Goal: Task Accomplishment & Management: Use online tool/utility

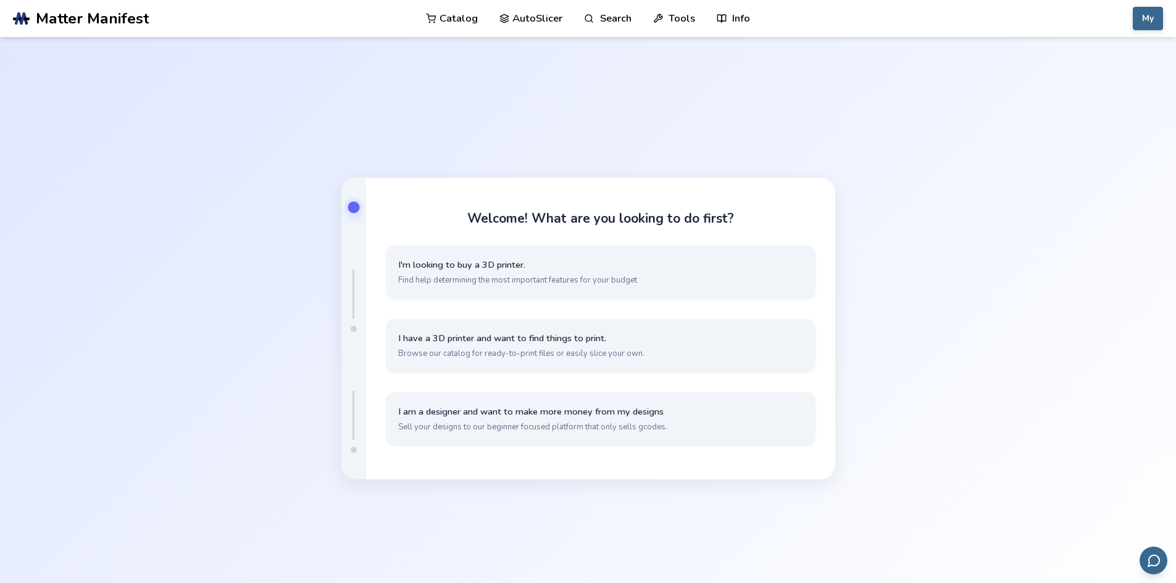
click at [540, 19] on link "AutoSlicer" at bounding box center [532, 18] width 64 height 37
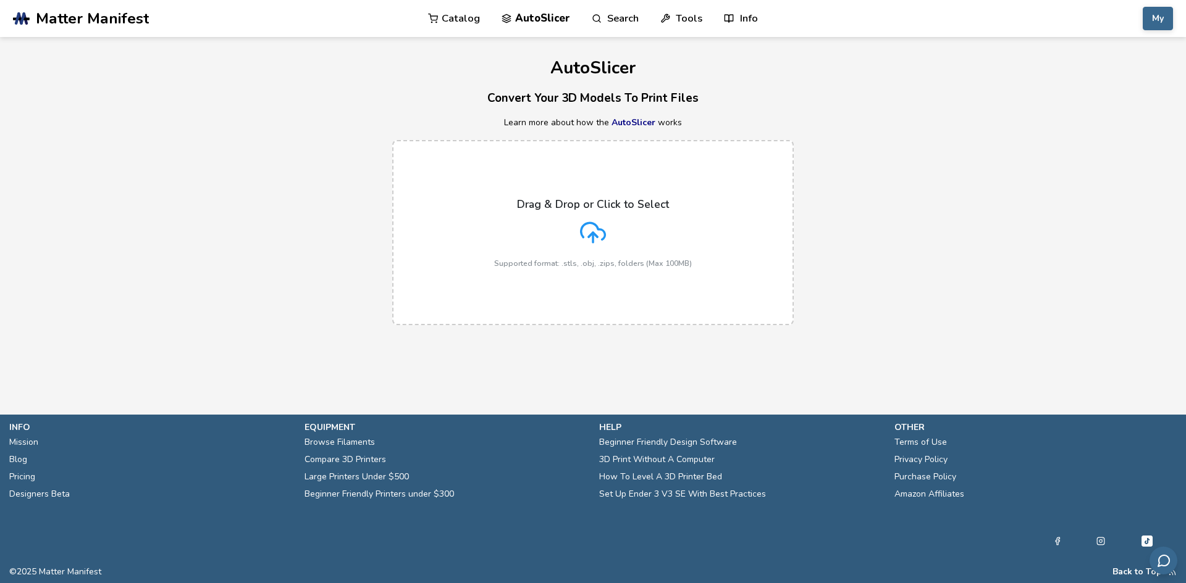
click at [600, 270] on label "Drag & Drop or Click to Select Supported format: .stls, .obj, .zips, folders (M…" at bounding box center [592, 232] width 401 height 185
click at [0, 0] on input "Drag & Drop or Click to Select Supported format: .stls, .obj, .zips, folders (M…" at bounding box center [0, 0] width 0 height 0
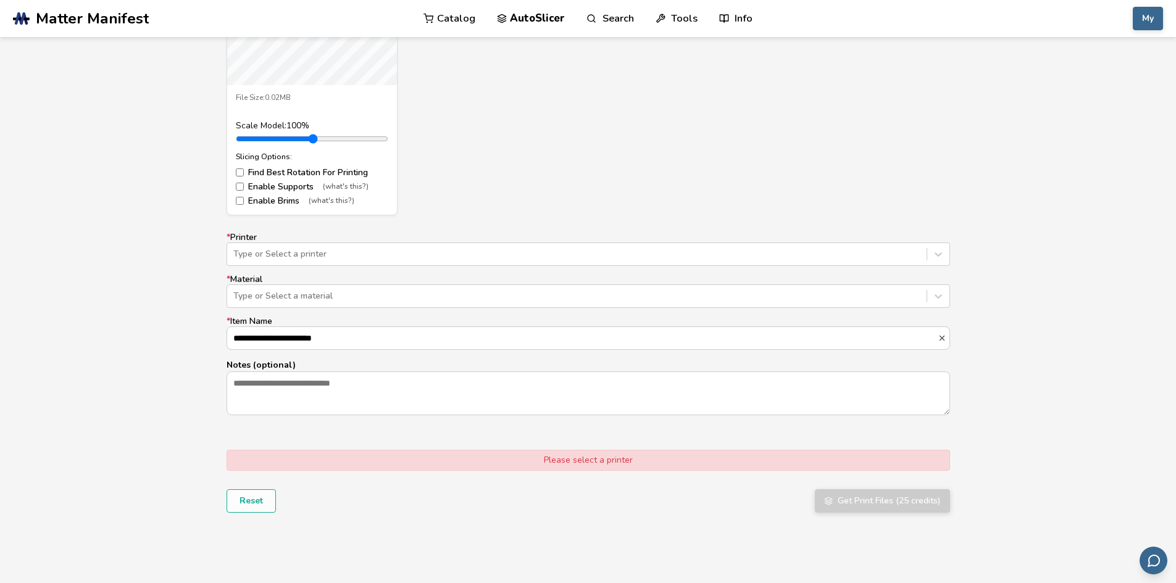
scroll to position [617, 0]
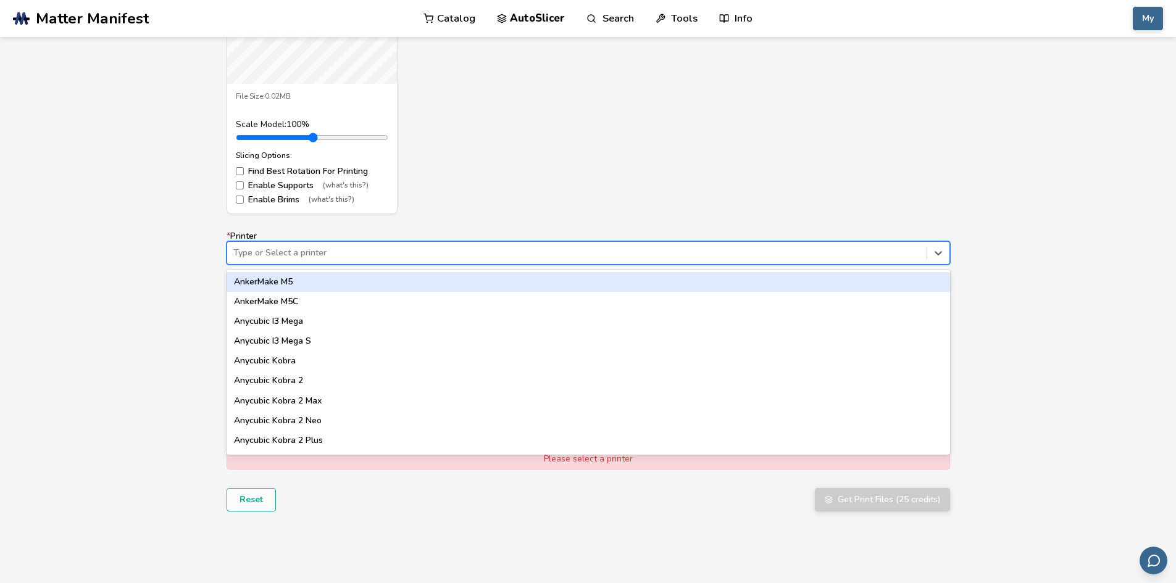
click at [368, 254] on div at bounding box center [576, 253] width 687 height 12
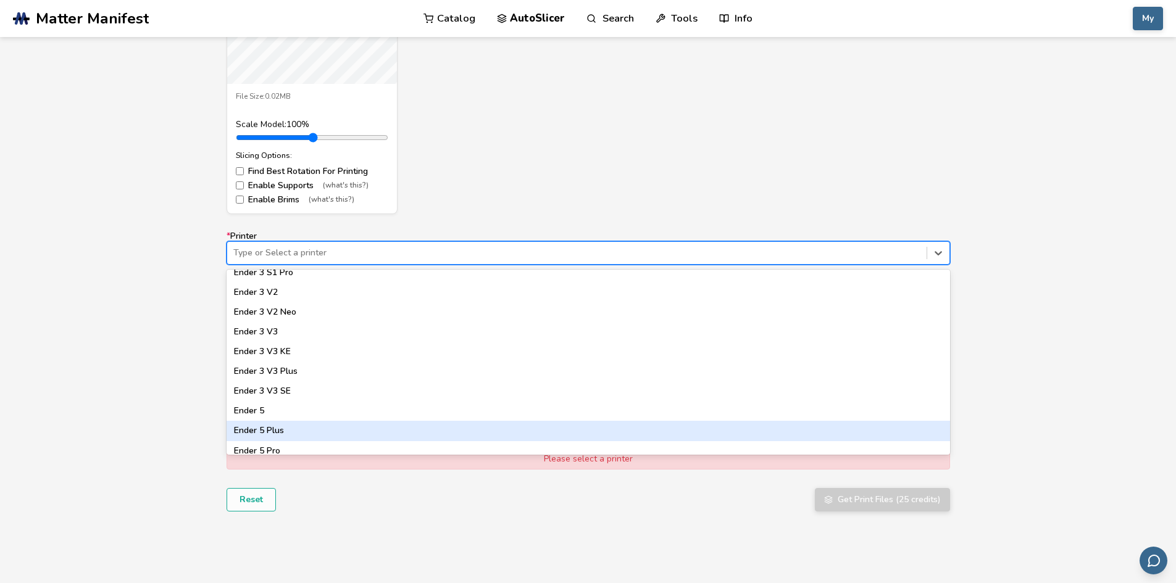
scroll to position [803, 0]
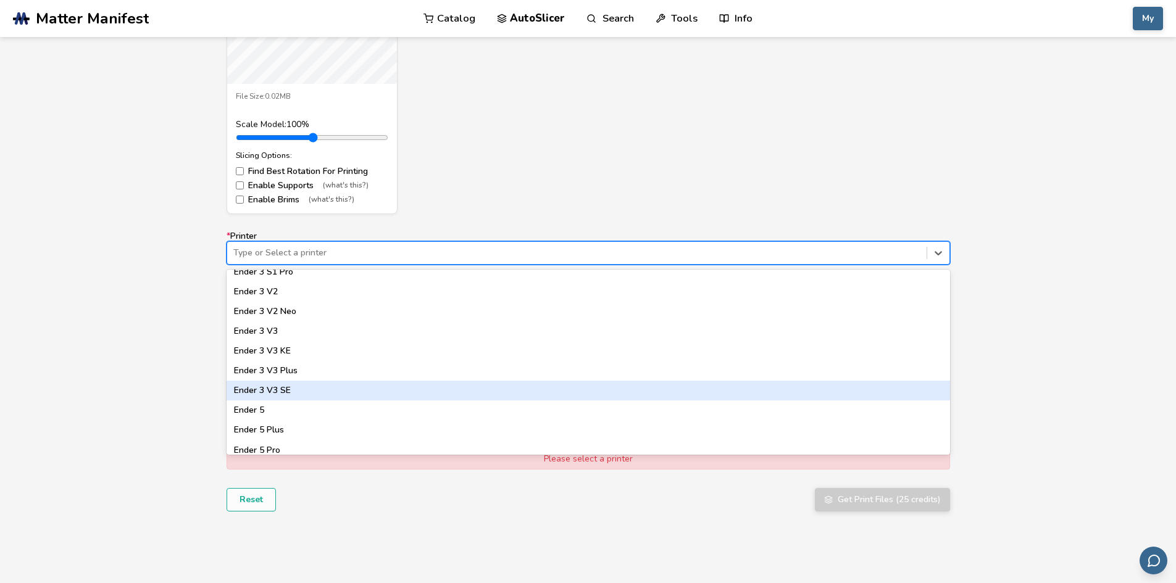
click at [303, 396] on div "Ender 3 V3 SE" at bounding box center [589, 391] width 724 height 20
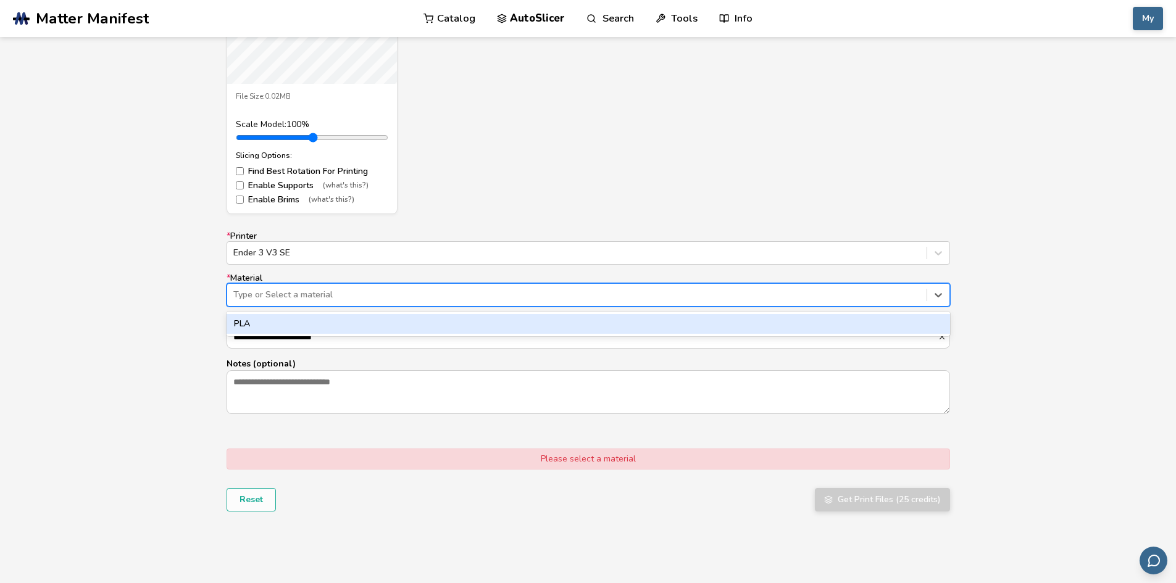
click at [306, 292] on div at bounding box center [576, 295] width 687 height 12
click at [297, 333] on div "PLA" at bounding box center [589, 324] width 724 height 20
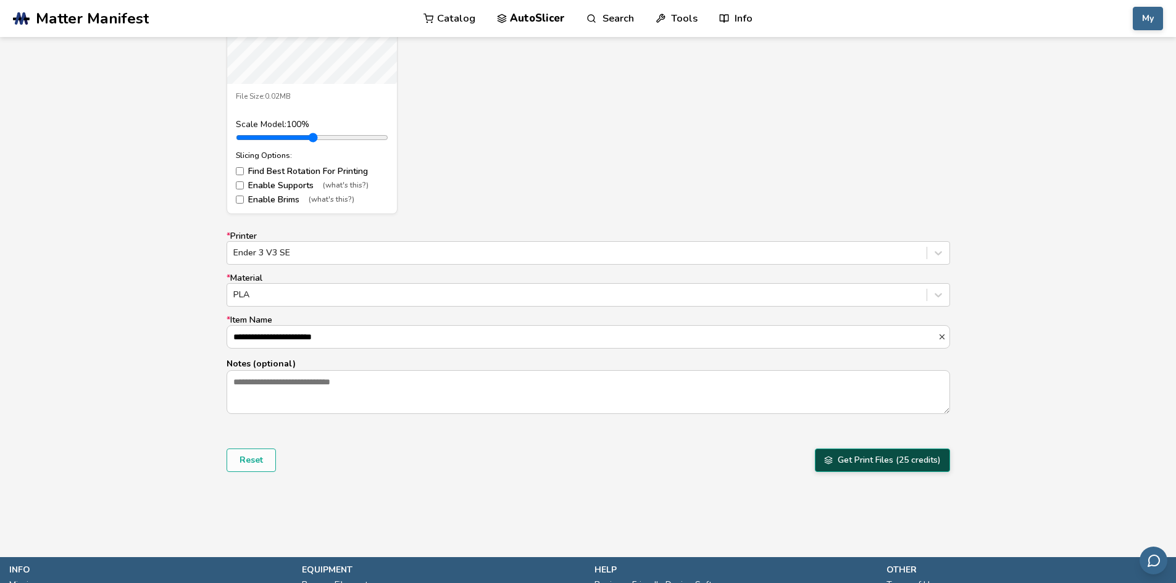
click at [904, 457] on button "Get Print Files (25 credits)" at bounding box center [882, 460] width 135 height 23
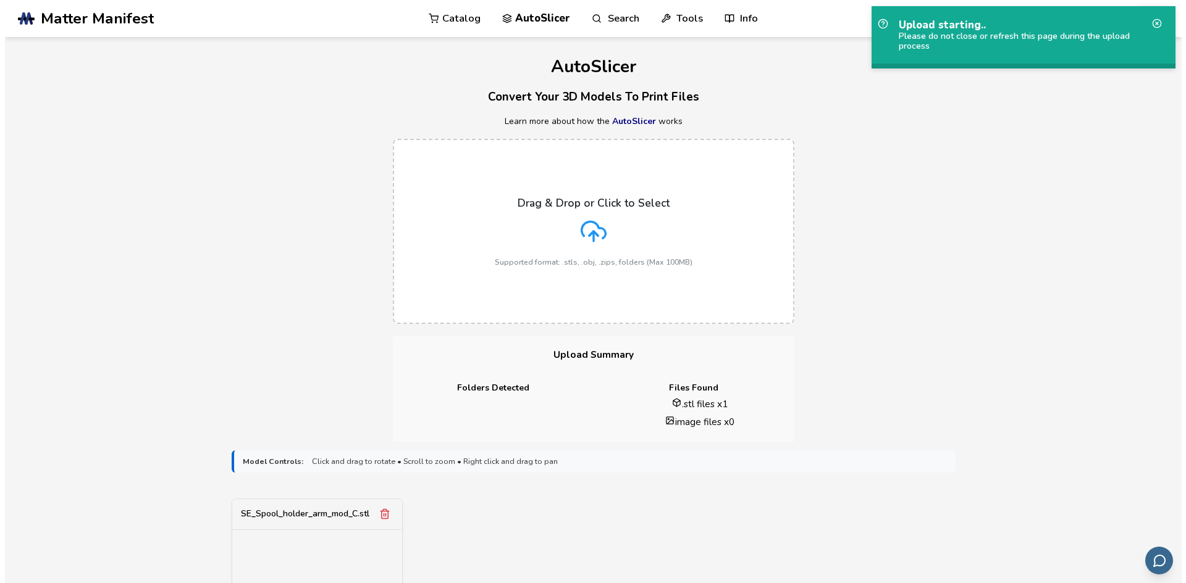
scroll to position [0, 0]
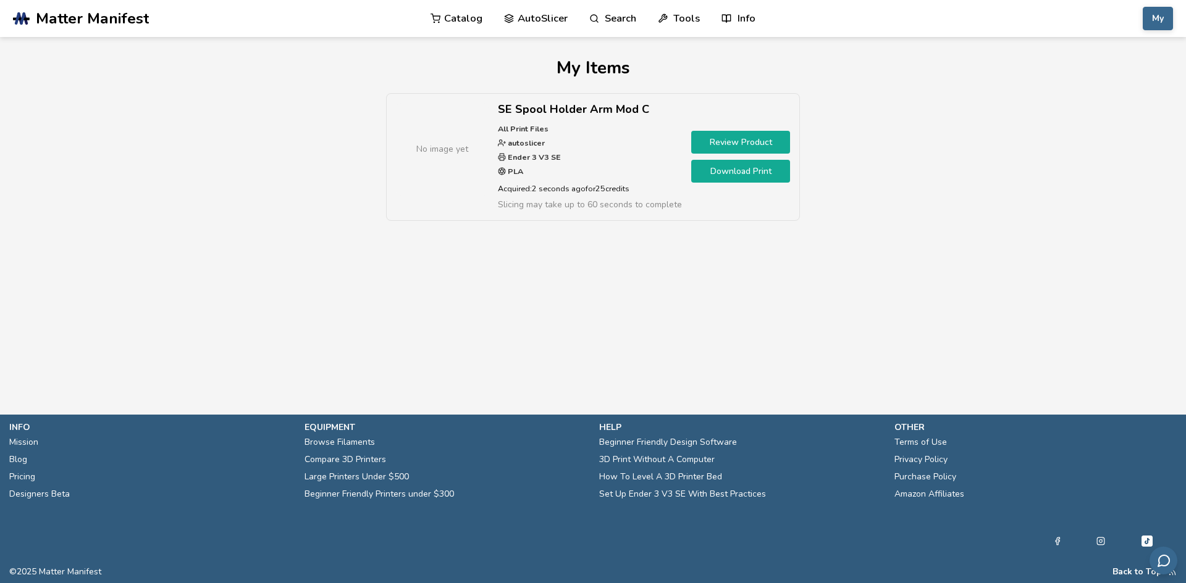
click at [740, 170] on link "Download Print" at bounding box center [740, 171] width 99 height 23
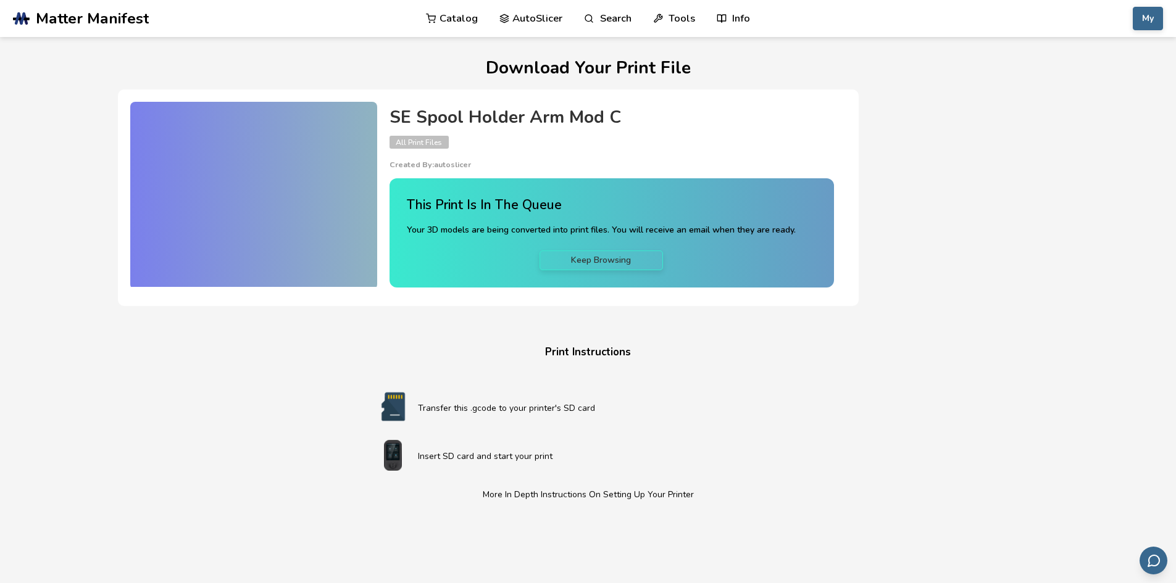
click at [414, 141] on span "All Print Files" at bounding box center [419, 142] width 59 height 13
click at [1149, 20] on button "My" at bounding box center [1148, 18] width 30 height 23
click at [1105, 93] on button "Credits: 25" at bounding box center [1117, 97] width 86 height 25
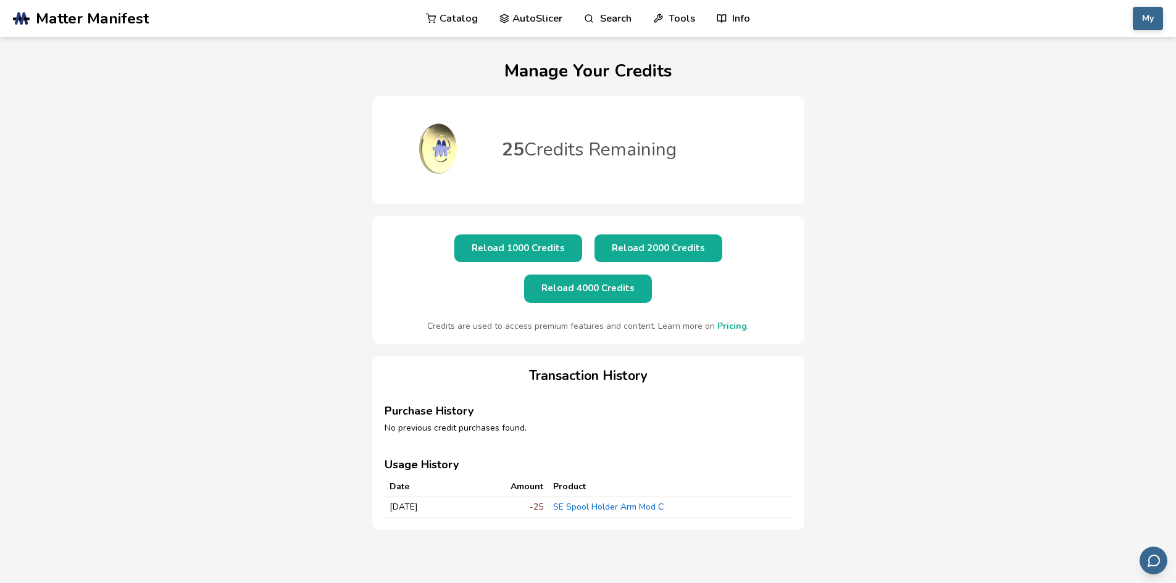
click at [616, 501] on link "SE Spool Holder Arm Mod C" at bounding box center [608, 507] width 111 height 12
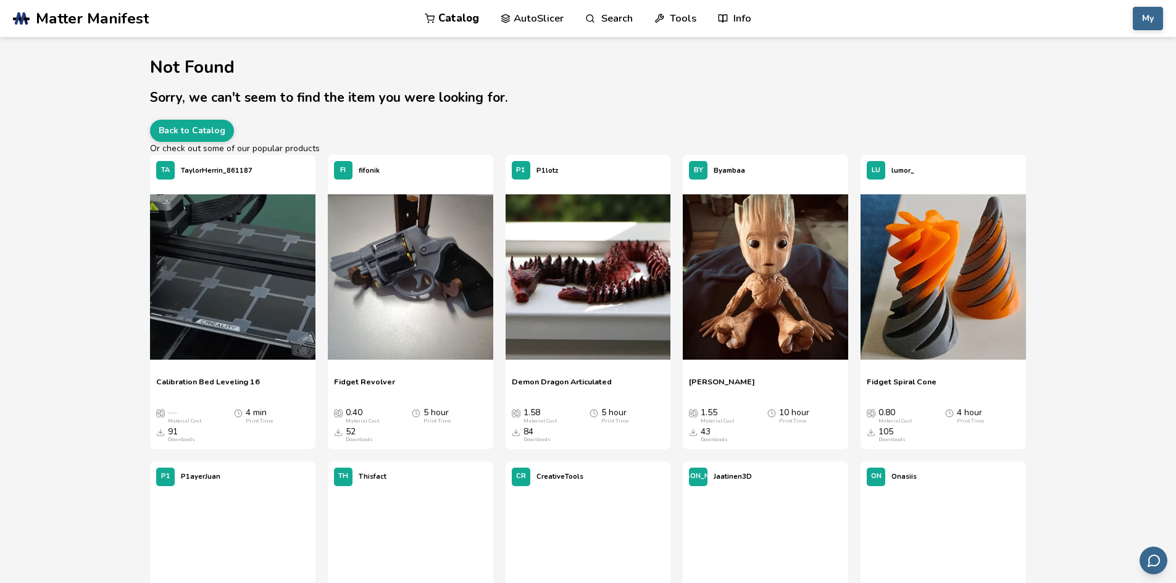
click at [684, 22] on link "Tools" at bounding box center [676, 18] width 42 height 37
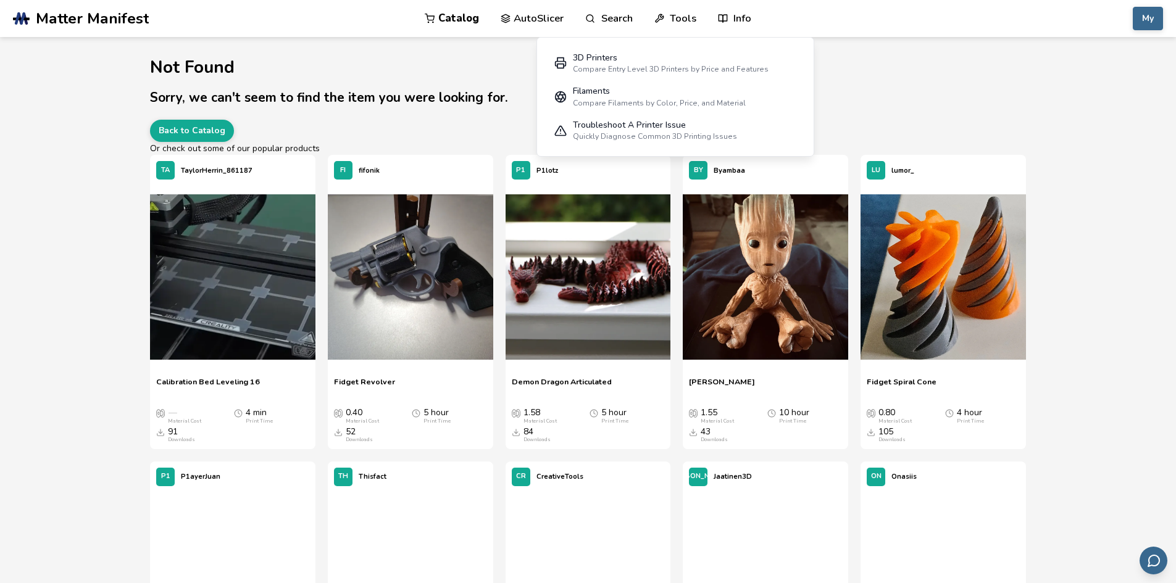
click at [735, 26] on link "Info" at bounding box center [734, 18] width 33 height 37
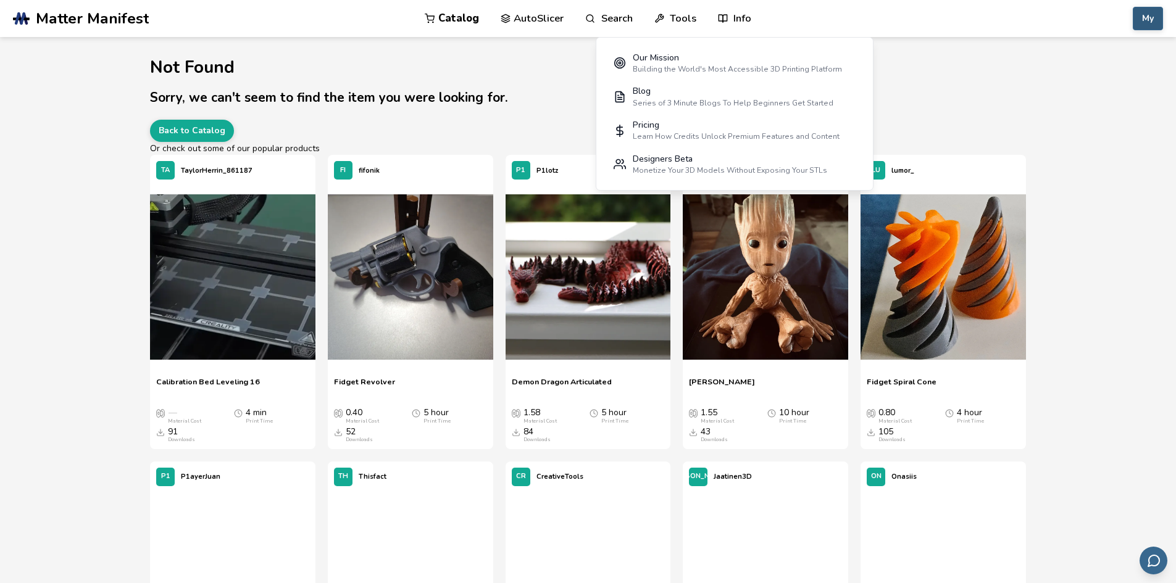
click at [1150, 16] on button "My" at bounding box center [1148, 18] width 30 height 23
click at [1103, 49] on button "Account" at bounding box center [1117, 48] width 86 height 25
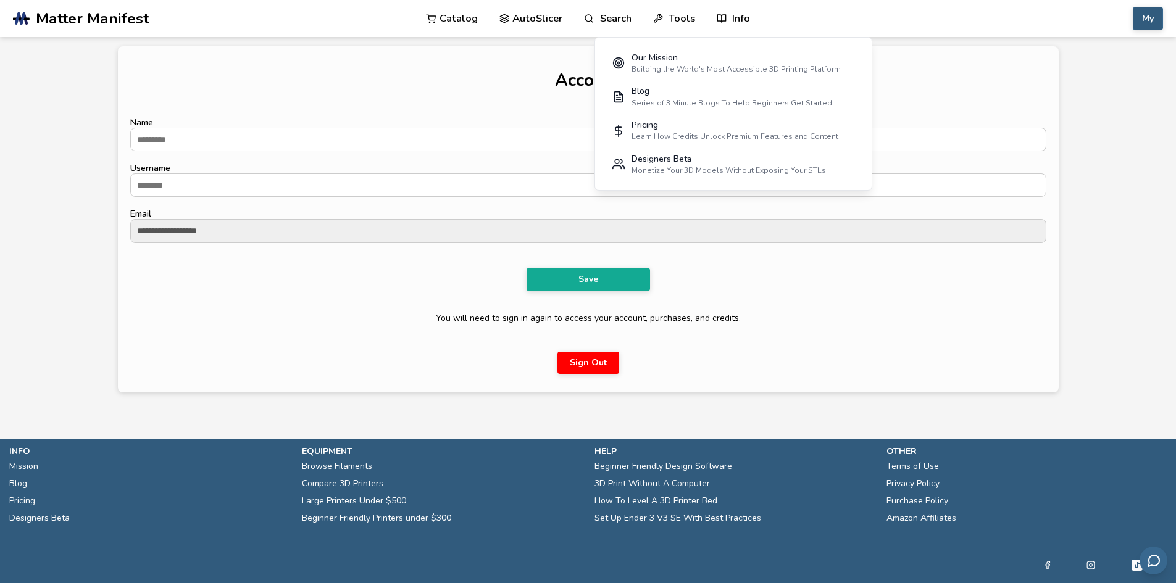
click at [1151, 19] on button "My" at bounding box center [1148, 18] width 30 height 23
click at [1126, 116] on button "My Items" at bounding box center [1117, 122] width 86 height 25
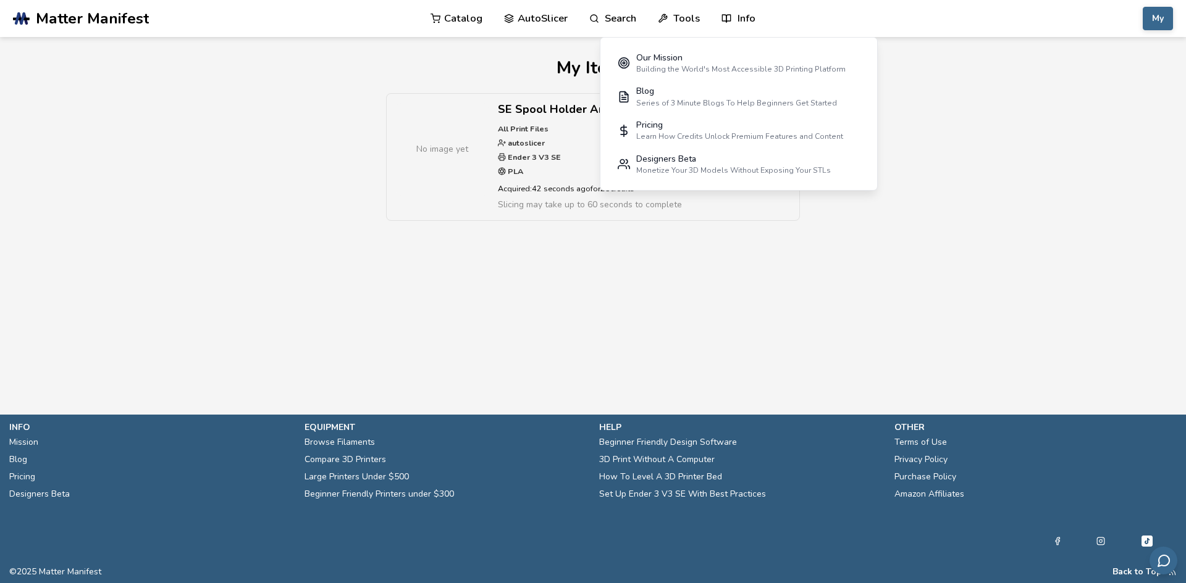
click at [1126, 116] on section "My Items No image yet SE Spool Holder Arm Mod C All Print Files autoslicer Ende…" at bounding box center [592, 140] width 1111 height 206
click at [931, 179] on div "No image yet SE Spool Holder Arm Mod C All Print Files autoslicer Ender 3 V3 SE…" at bounding box center [593, 163] width 874 height 140
click at [771, 280] on main "My Items No image yet SE Spool Holder Arm Mod C All Print Files autoslicer Ende…" at bounding box center [593, 189] width 1186 height 378
click at [680, 20] on link "Tools" at bounding box center [679, 18] width 42 height 37
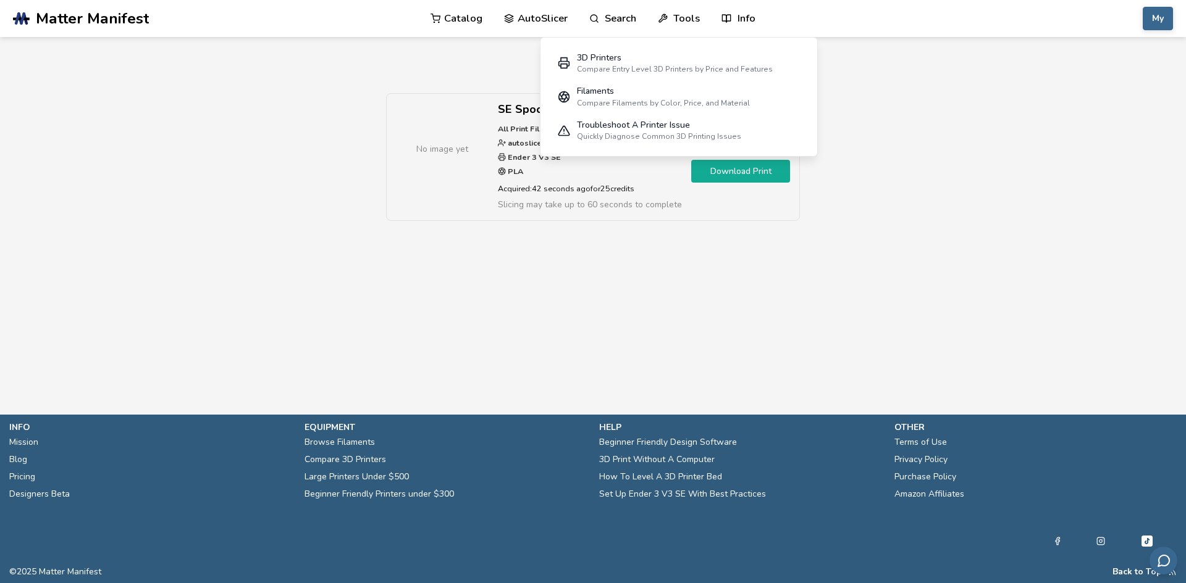
click at [682, 19] on link "Tools" at bounding box center [679, 18] width 42 height 37
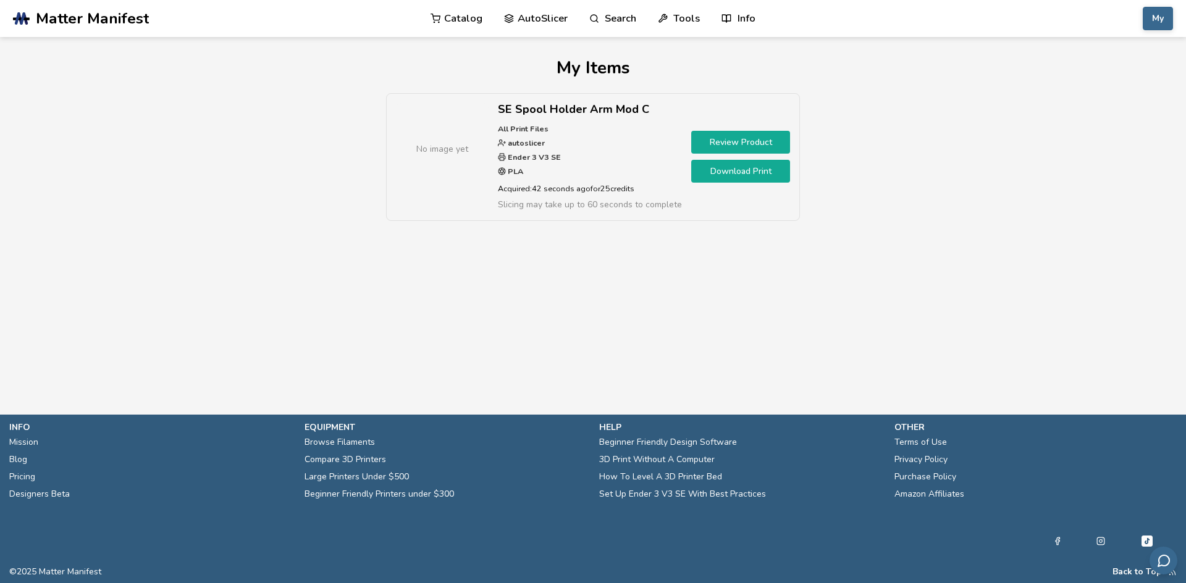
click at [812, 117] on div "No image yet SE Spool Holder Arm Mod C All Print Files autoslicer Ender 3 V3 SE…" at bounding box center [593, 163] width 874 height 140
click at [726, 170] on link "Download Print" at bounding box center [740, 171] width 99 height 23
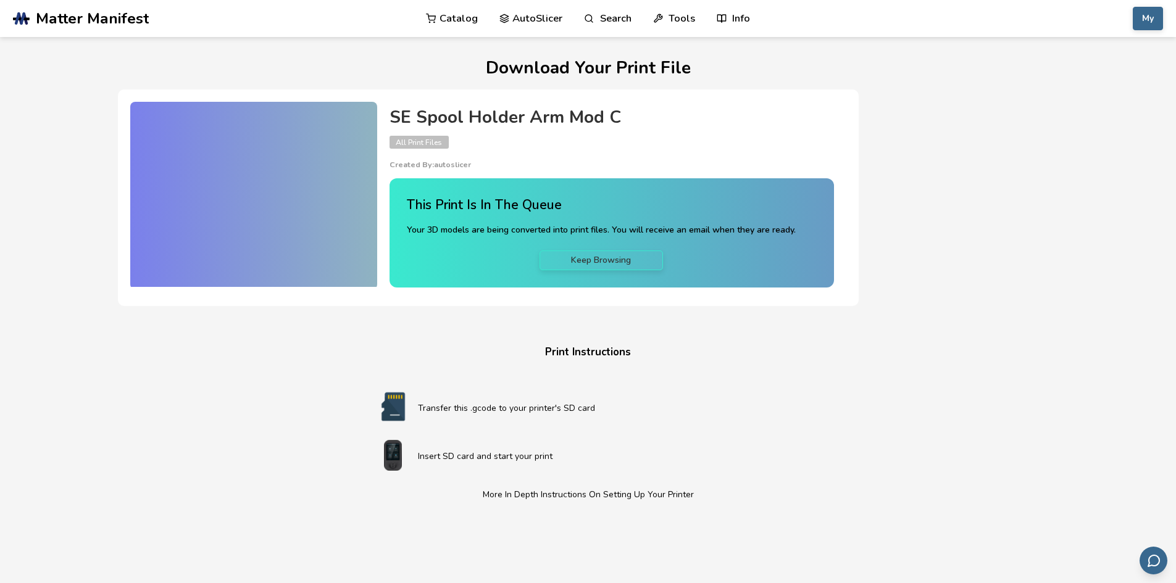
click at [868, 217] on div "Download Your Print File SE Spool Holder Arm Mod C All Print Files Created By: …" at bounding box center [588, 422] width 941 height 726
click at [269, 191] on div at bounding box center [253, 194] width 247 height 185
